Goal: Task Accomplishment & Management: Use online tool/utility

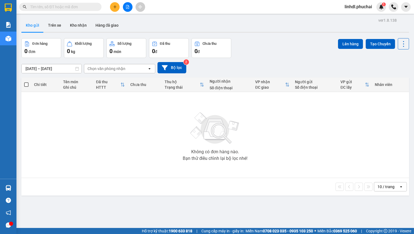
click at [129, 8] on icon "file-add" at bounding box center [127, 7] width 3 height 4
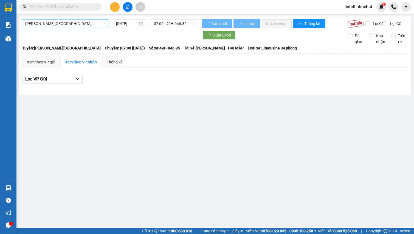
click at [75, 22] on span "Gia Lai - Đà Lạt" at bounding box center [65, 23] width 80 height 8
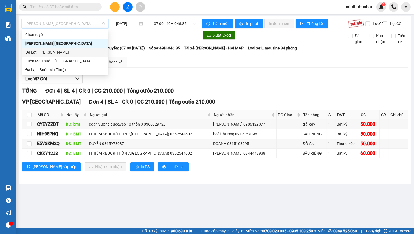
click at [42, 51] on div "Đà Lạt - Gia Lai" at bounding box center [65, 52] width 80 height 6
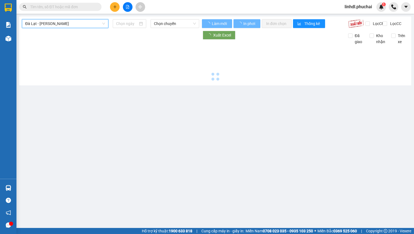
type input "15/08/2025"
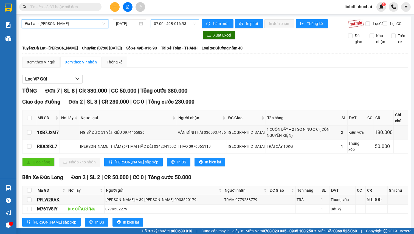
click at [166, 25] on span "07:00 - 49B-016.93" at bounding box center [175, 23] width 42 height 8
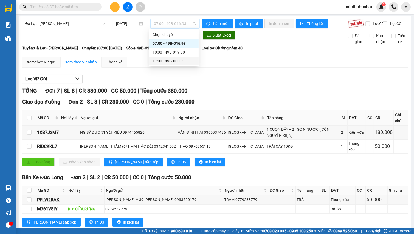
click at [178, 62] on div "17:00 - 49G-000.71" at bounding box center [173, 61] width 43 height 6
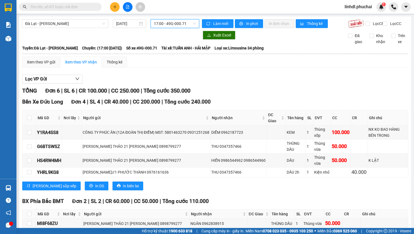
click at [351, 7] on span "linhdl.phuchai" at bounding box center [358, 6] width 36 height 7
click at [356, 17] on span "Đăng xuất" at bounding box center [360, 17] width 25 height 6
